Goal: Information Seeking & Learning: Learn about a topic

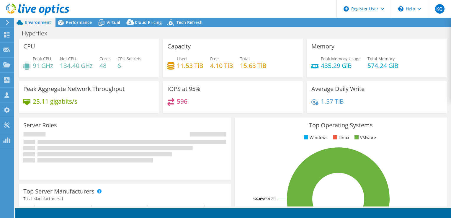
select select "USD"
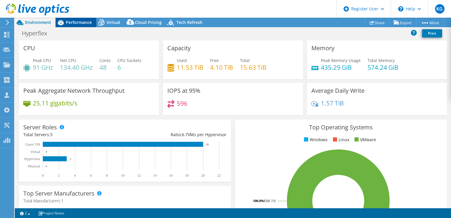
click at [77, 22] on span "Performance" at bounding box center [79, 22] width 26 height 6
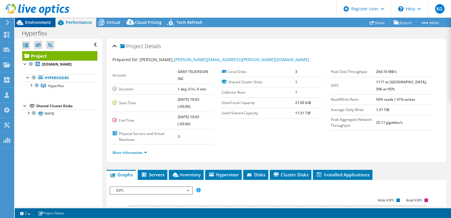
click at [38, 24] on span "Environment" at bounding box center [38, 22] width 26 height 6
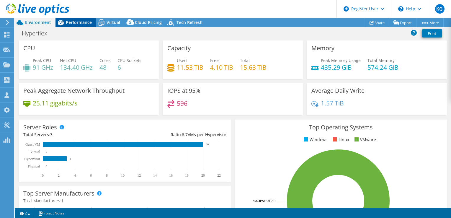
click at [74, 22] on span "Performance" at bounding box center [79, 22] width 26 height 6
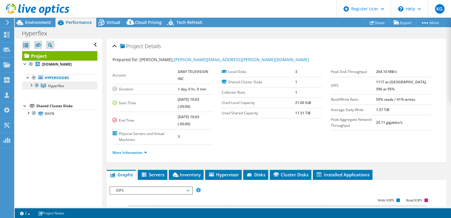
click at [32, 89] on link "Hyperflex" at bounding box center [59, 86] width 75 height 8
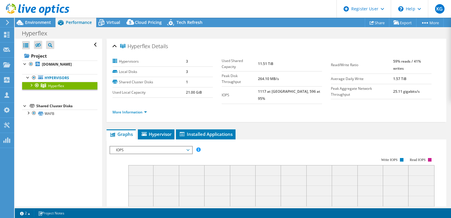
click at [32, 88] on div at bounding box center [31, 85] width 6 height 6
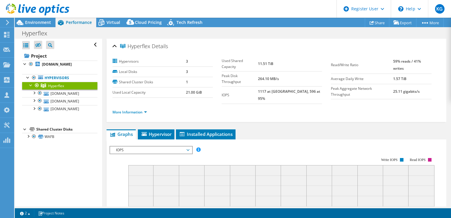
click at [32, 88] on div at bounding box center [31, 85] width 6 height 6
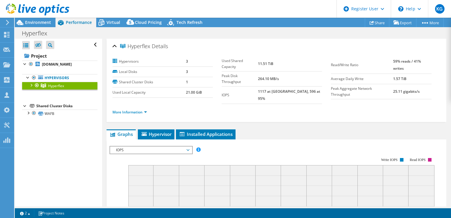
click at [32, 88] on div at bounding box center [31, 85] width 6 height 6
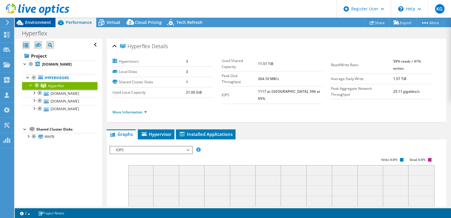
click at [39, 23] on span "Environment" at bounding box center [38, 22] width 26 height 6
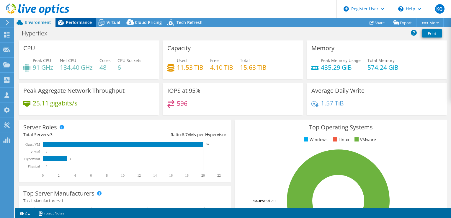
click at [83, 27] on div "Performance" at bounding box center [75, 22] width 41 height 9
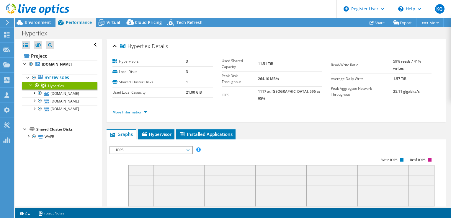
click at [140, 109] on link "More Information" at bounding box center [129, 111] width 35 height 5
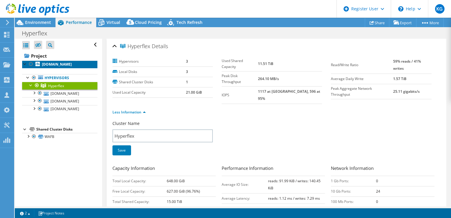
click at [45, 65] on b "wafb-esx-vhst02.raycommedia.com" at bounding box center [57, 64] width 30 height 5
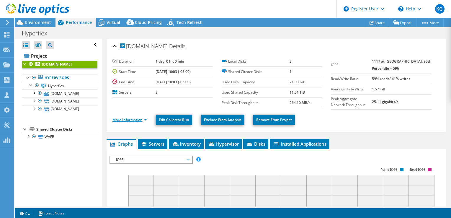
click at [125, 119] on link "More Information" at bounding box center [129, 119] width 35 height 5
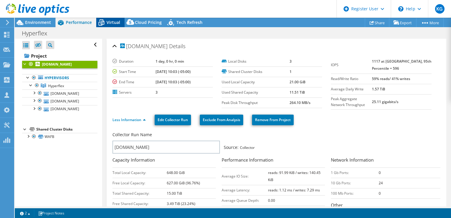
click at [106, 26] on icon at bounding box center [101, 22] width 10 height 10
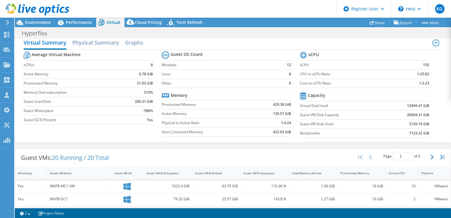
scroll to position [85, 0]
click at [78, 23] on span "Performance" at bounding box center [79, 22] width 26 height 6
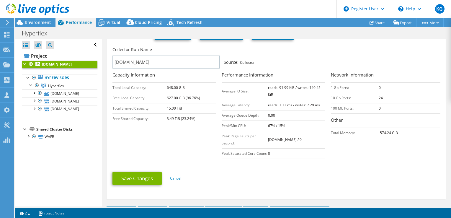
scroll to position [0, 0]
